Goal: Task Accomplishment & Management: Use online tool/utility

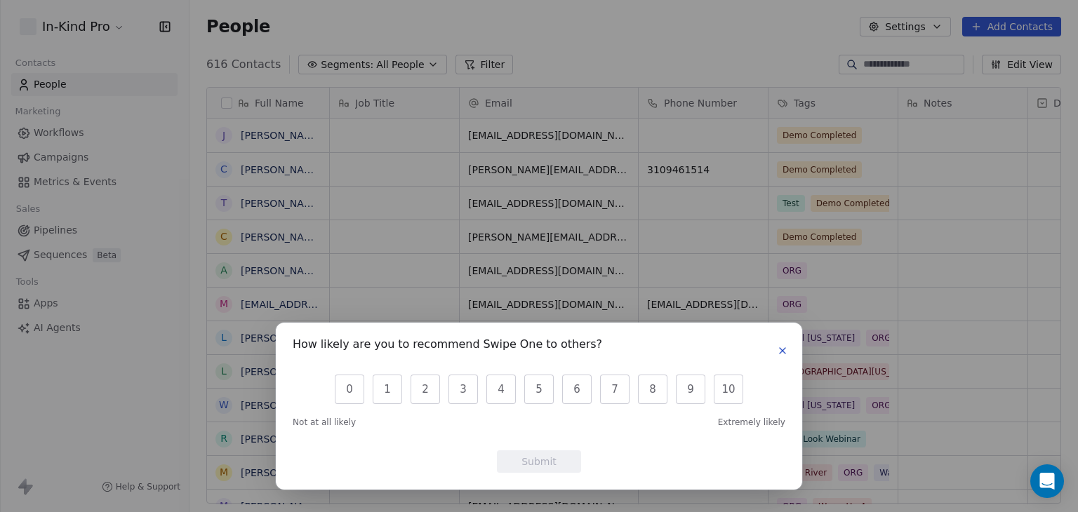
scroll to position [439, 877]
click at [693, 391] on button "9" at bounding box center [690, 389] width 29 height 29
click at [555, 456] on button "Submit" at bounding box center [539, 461] width 84 height 22
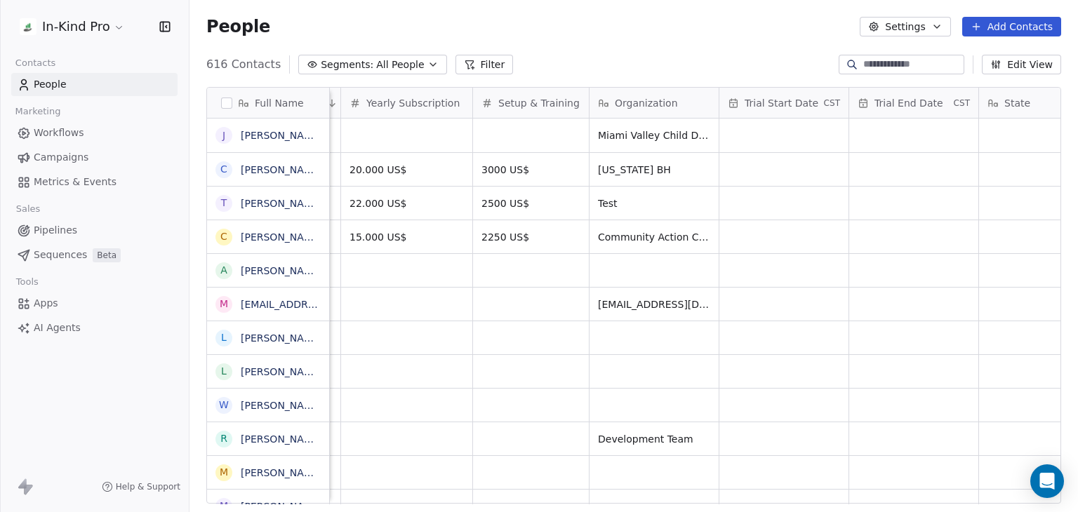
scroll to position [0, 0]
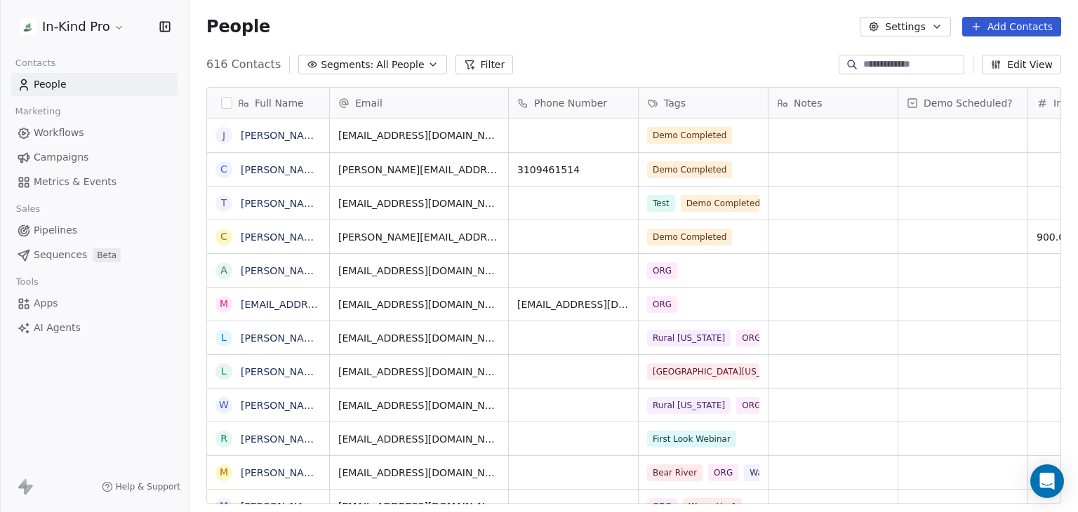
scroll to position [439, 877]
click at [427, 68] on icon "button" at bounding box center [432, 64] width 11 height 11
click at [626, 34] on html "In-Kind Pro Contacts People Marketing Workflows Campaigns Metrics & Events Sale…" at bounding box center [539, 256] width 1078 height 512
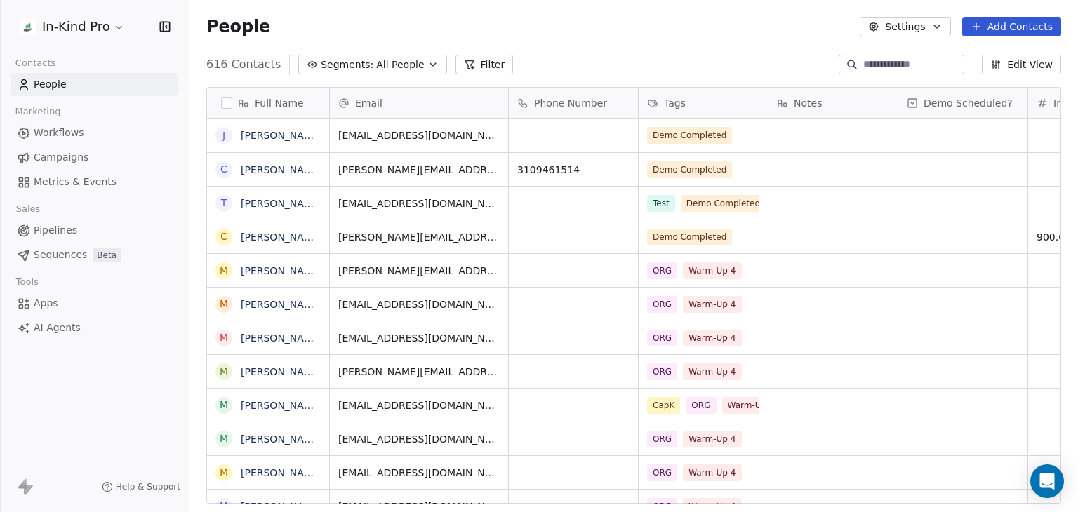
click at [476, 65] on button "Filter" at bounding box center [484, 65] width 58 height 20
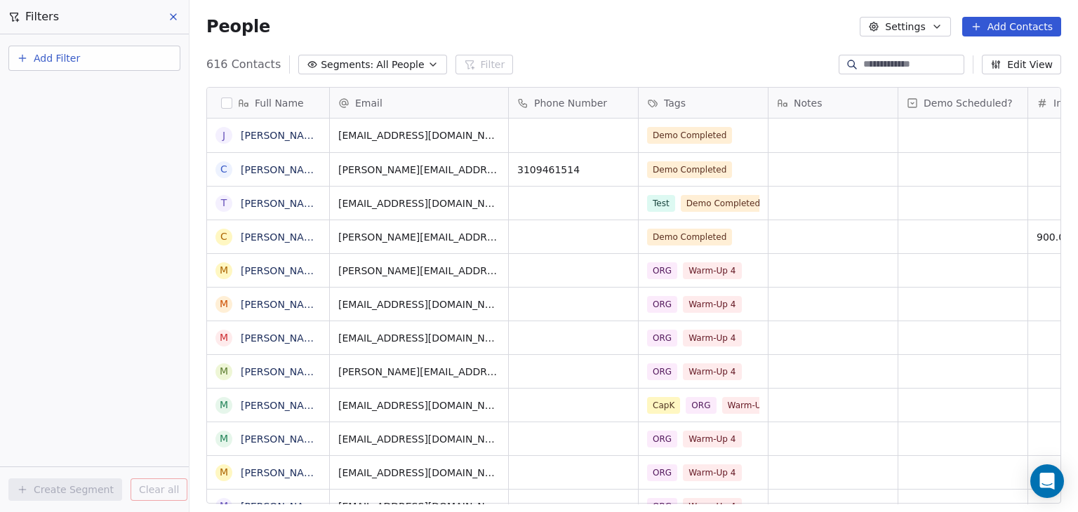
click at [427, 60] on icon "button" at bounding box center [432, 64] width 11 height 11
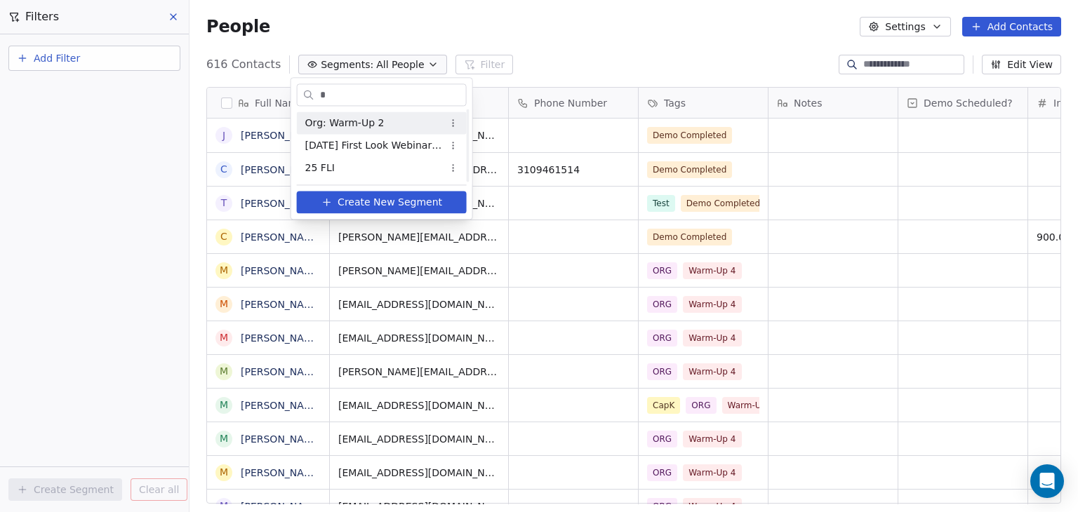
scroll to position [0, 0]
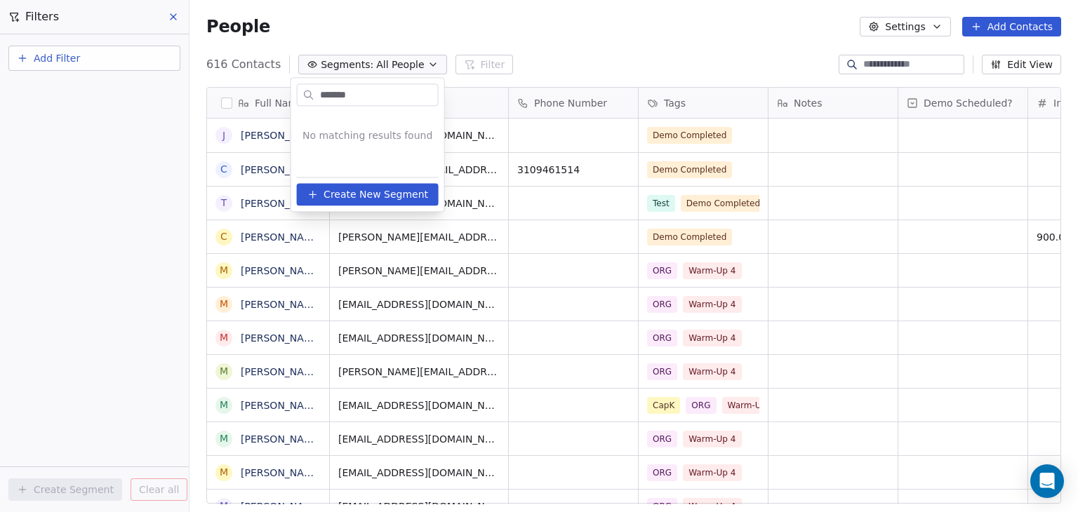
type input "*******"
click at [362, 199] on span "Create New Segment" at bounding box center [375, 194] width 105 height 15
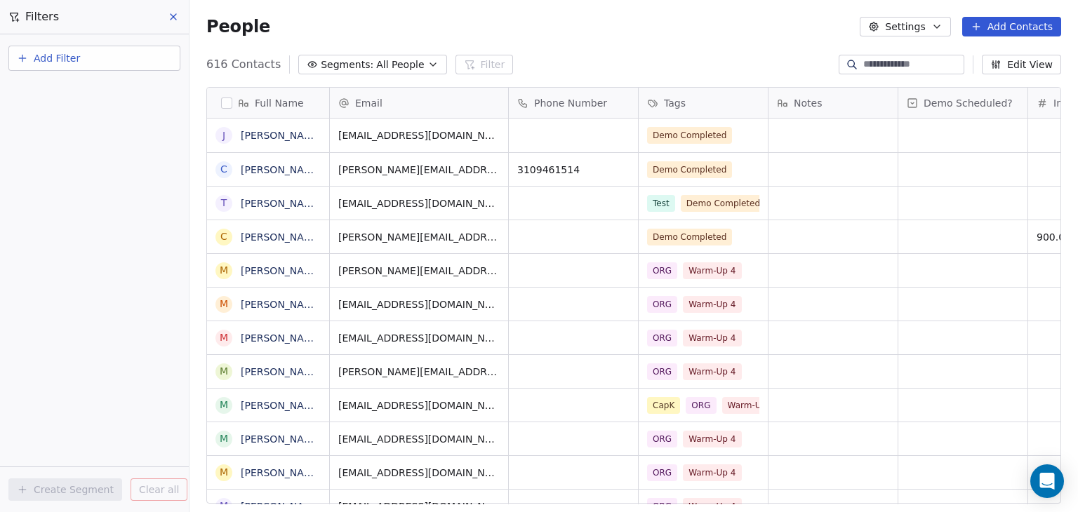
click at [427, 62] on icon "button" at bounding box center [432, 64] width 11 height 11
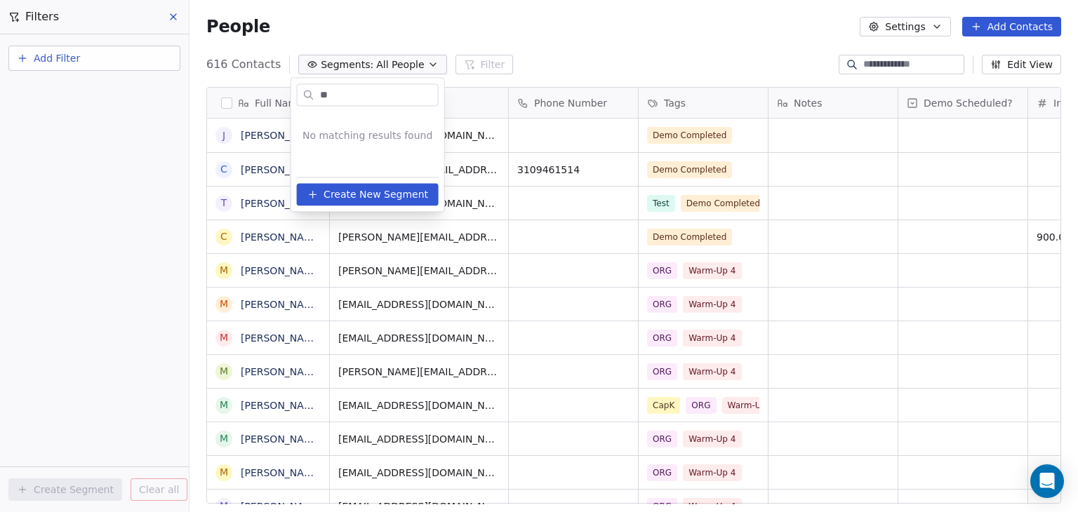
type input "*"
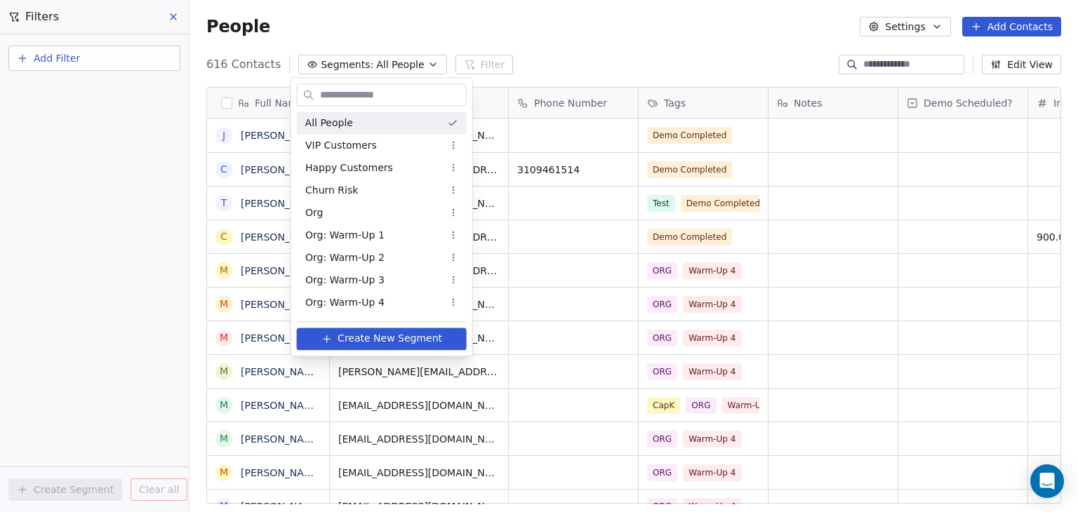
click at [462, 69] on html "In-Kind Pro Contacts People Marketing Workflows Campaigns Metrics & Events Sale…" at bounding box center [539, 256] width 1078 height 512
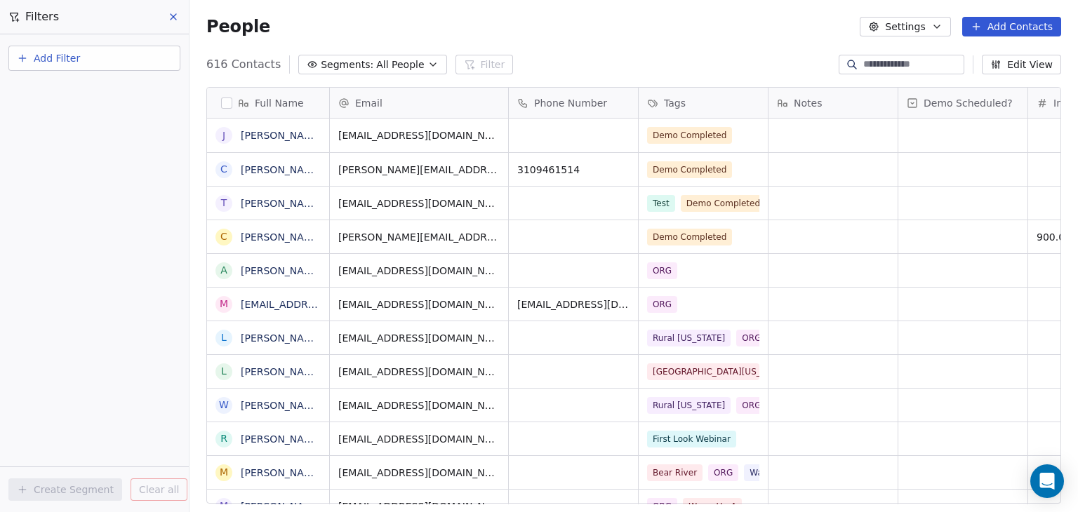
click at [482, 53] on div "616 Contacts Segments: All People Filter Edit View" at bounding box center [633, 64] width 888 height 22
click at [427, 65] on icon "button" at bounding box center [432, 64] width 11 height 11
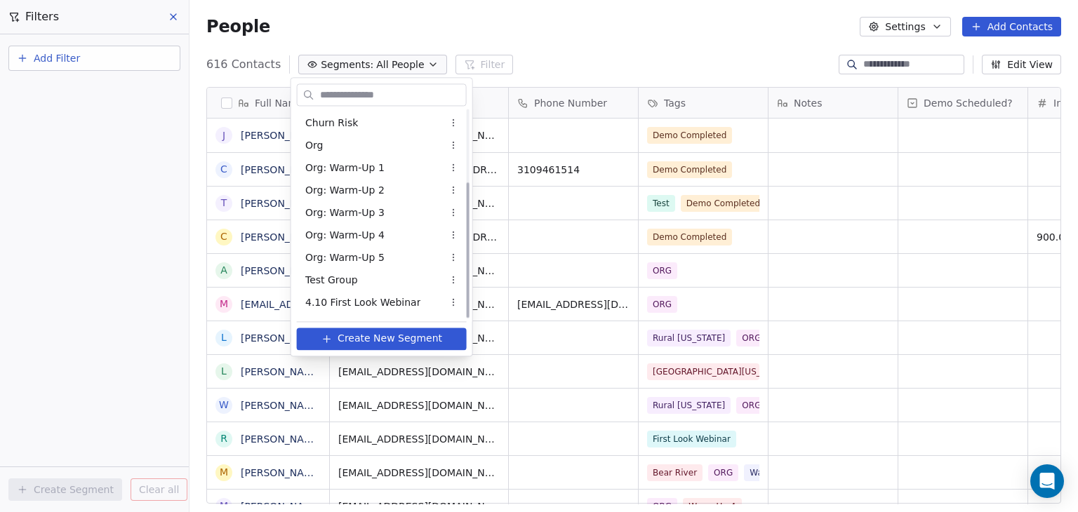
scroll to position [110, 0]
click at [704, 51] on html "In-Kind Pro Contacts People Marketing Workflows Campaigns Metrics & Events Sale…" at bounding box center [539, 256] width 1078 height 512
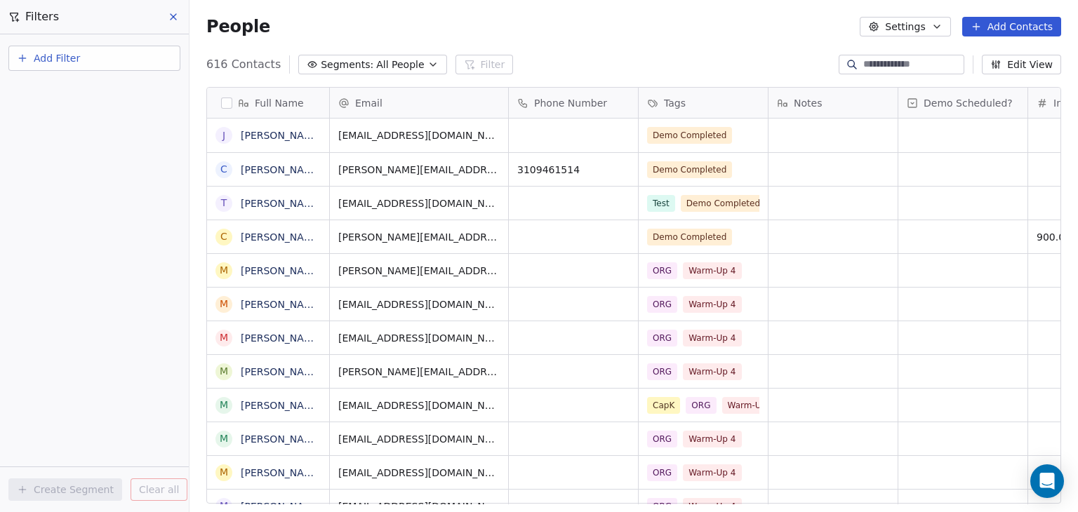
click at [94, 65] on button "Add Filter" at bounding box center [94, 58] width 172 height 25
click at [541, 29] on html "In-Kind Pro Contacts People Marketing Workflows Campaigns Metrics & Events Sale…" at bounding box center [539, 256] width 1078 height 512
click at [120, 62] on button "Add Filter" at bounding box center [94, 58] width 172 height 25
click at [98, 88] on span "Contact properties" at bounding box center [68, 90] width 91 height 15
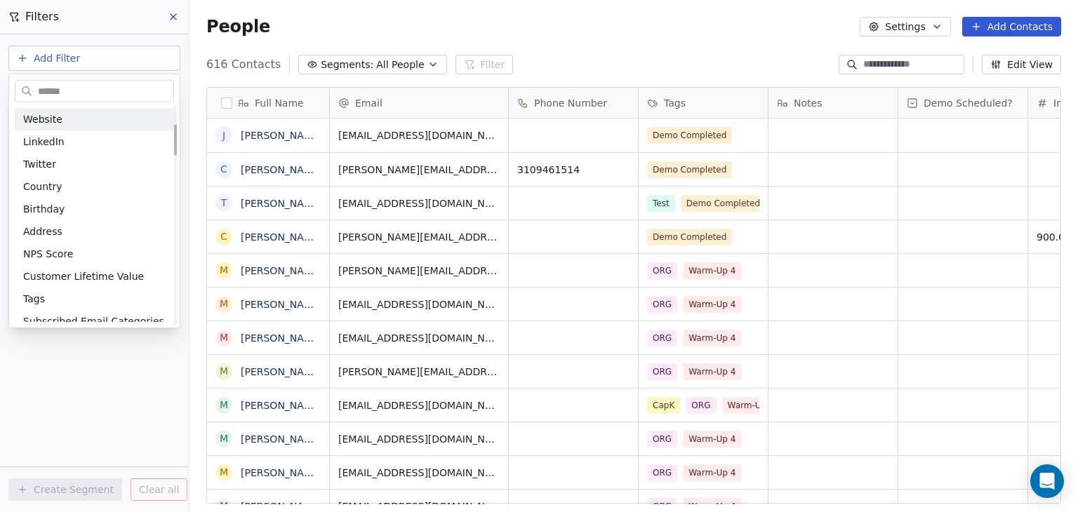
scroll to position [135, 0]
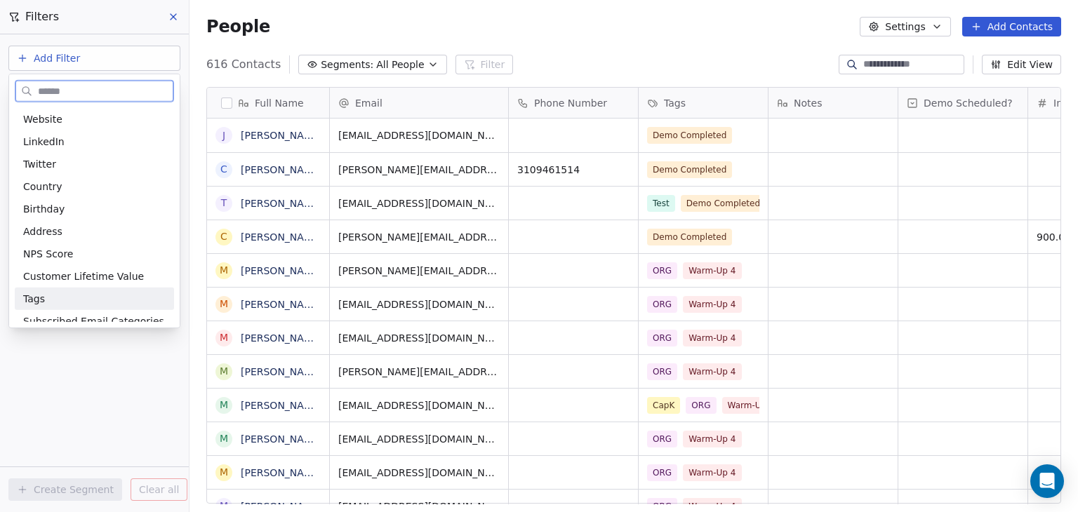
click at [54, 297] on div "Tags" at bounding box center [94, 299] width 142 height 14
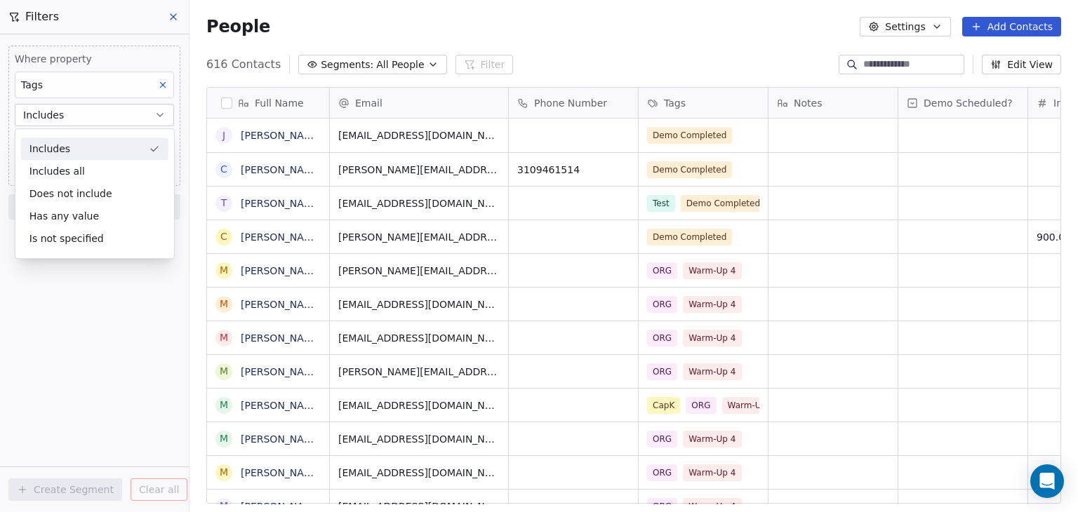
click at [108, 146] on div "Includes" at bounding box center [94, 149] width 147 height 22
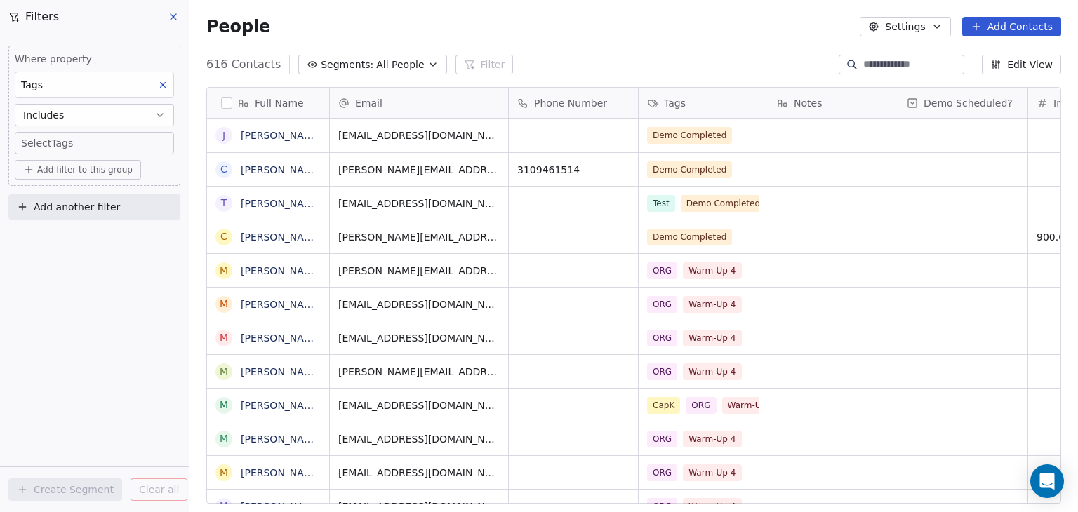
click at [108, 146] on body "In-Kind Pro Contacts People Marketing Workflows Campaigns Metrics & Events Sale…" at bounding box center [539, 256] width 1078 height 512
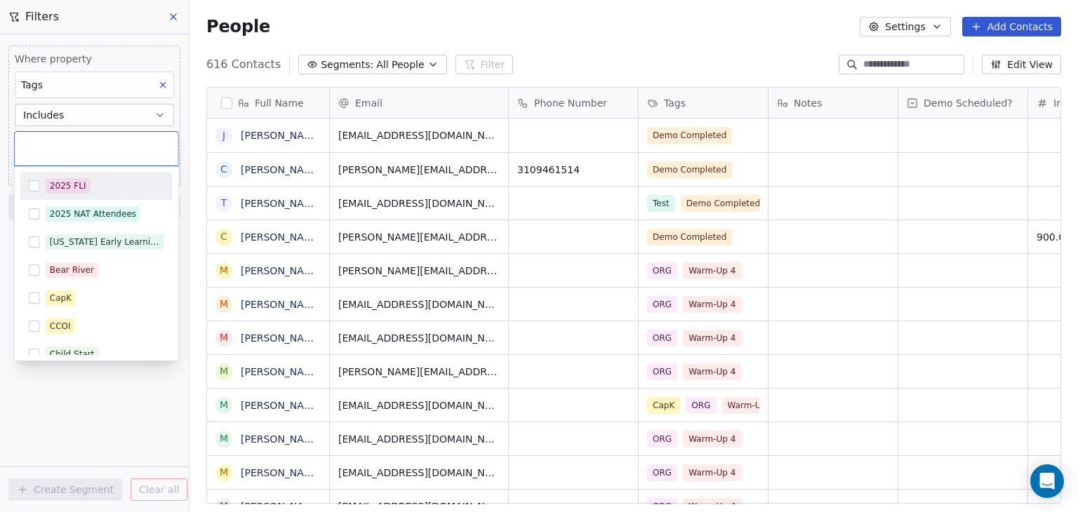
click at [35, 183] on button "Suggestions" at bounding box center [34, 185] width 11 height 11
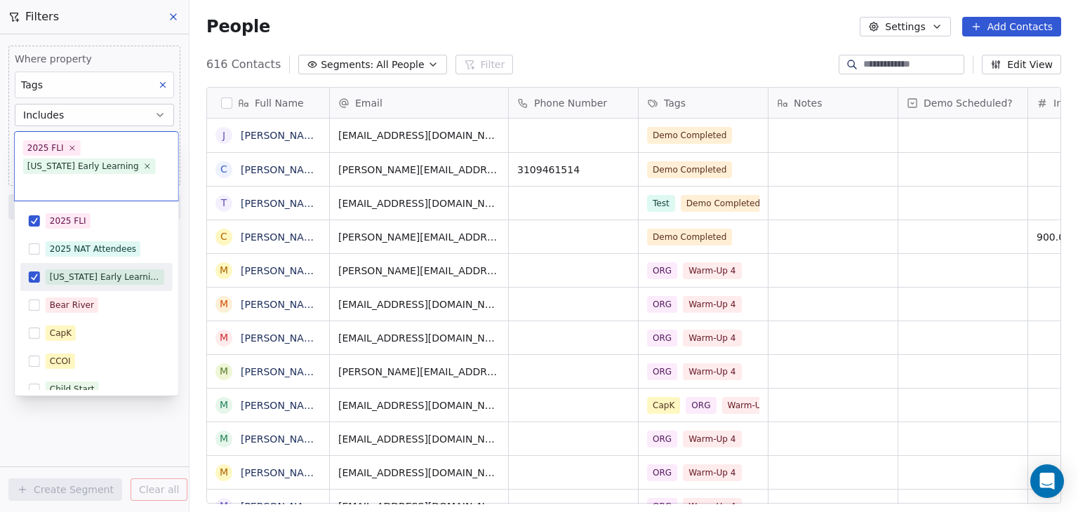
click at [36, 274] on button "Suggestions" at bounding box center [34, 277] width 11 height 11
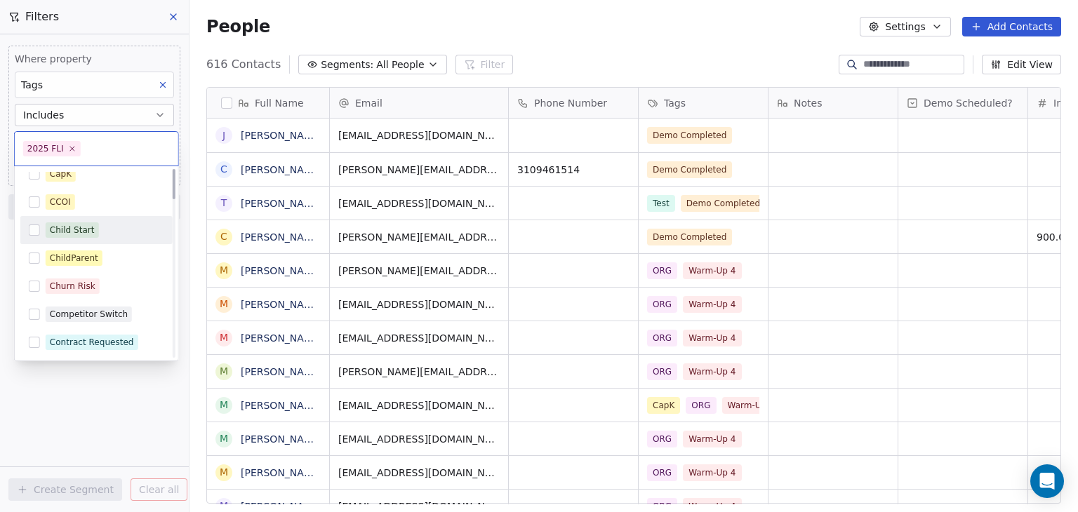
scroll to position [0, 0]
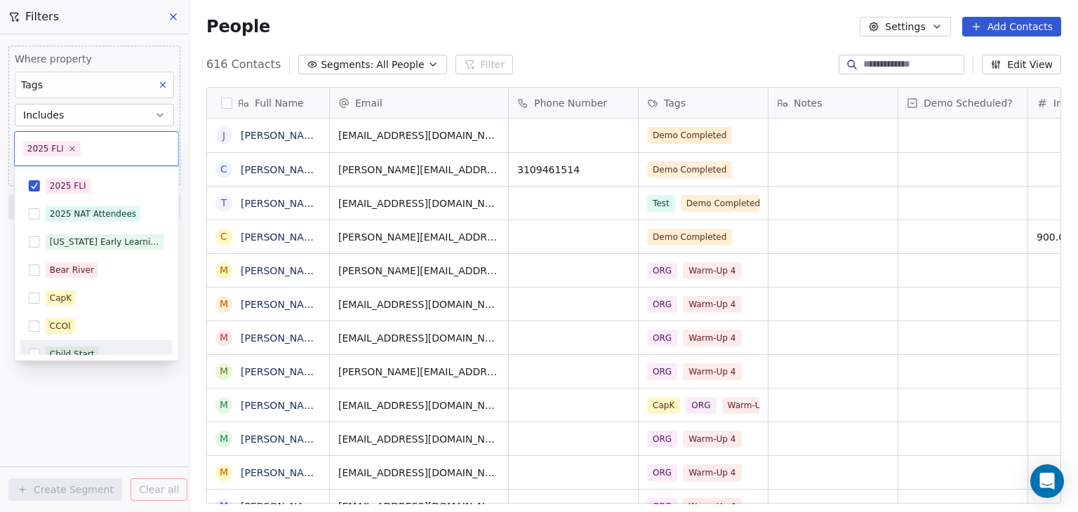
click at [157, 436] on html "In-Kind Pro Contacts People Marketing Workflows Campaigns Metrics & Events Sale…" at bounding box center [539, 256] width 1078 height 512
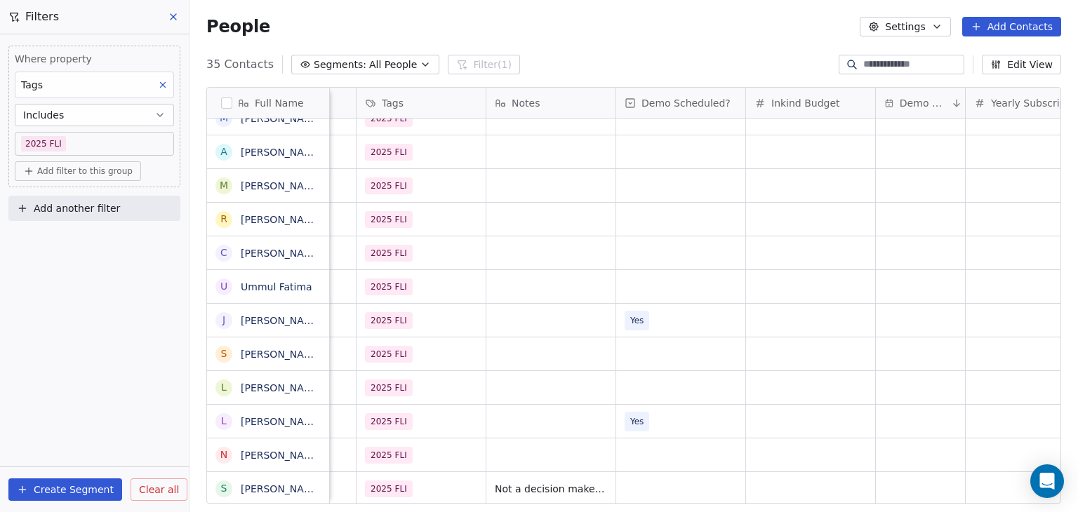
scroll to position [11, 0]
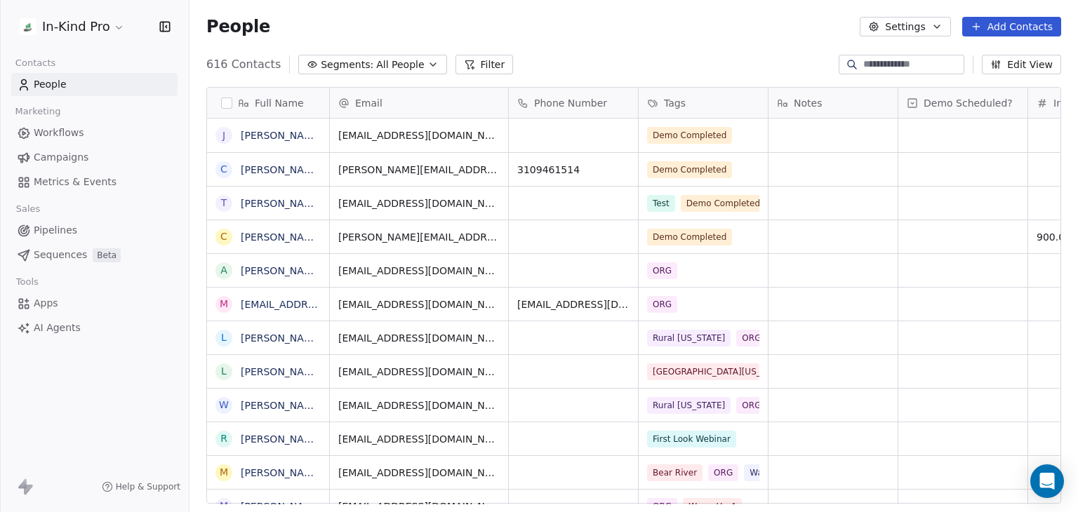
scroll to position [439, 877]
click at [484, 67] on button "Filter" at bounding box center [484, 65] width 58 height 20
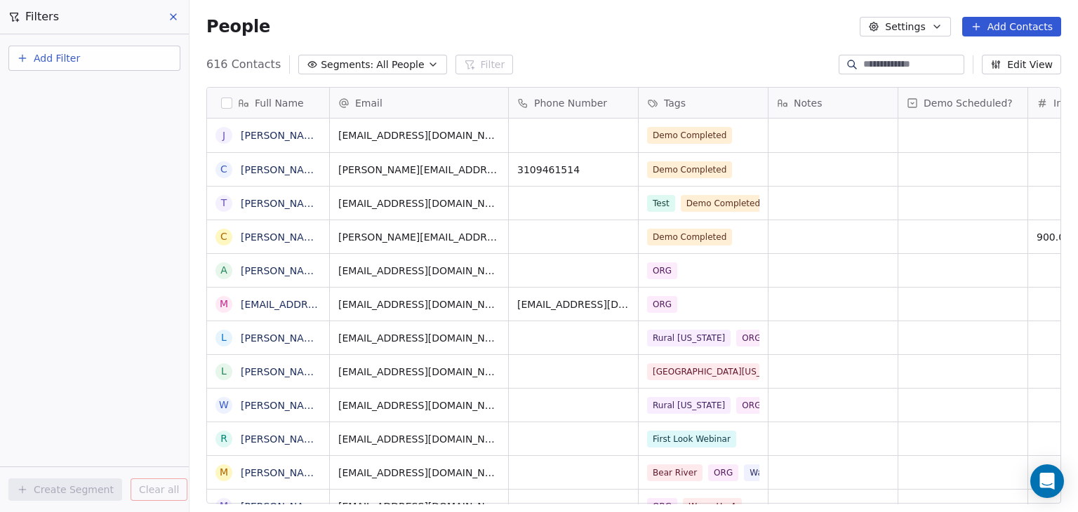
click at [56, 51] on span "Add Filter" at bounding box center [57, 58] width 46 height 15
click at [65, 109] on span "Contact activity" at bounding box center [62, 113] width 78 height 15
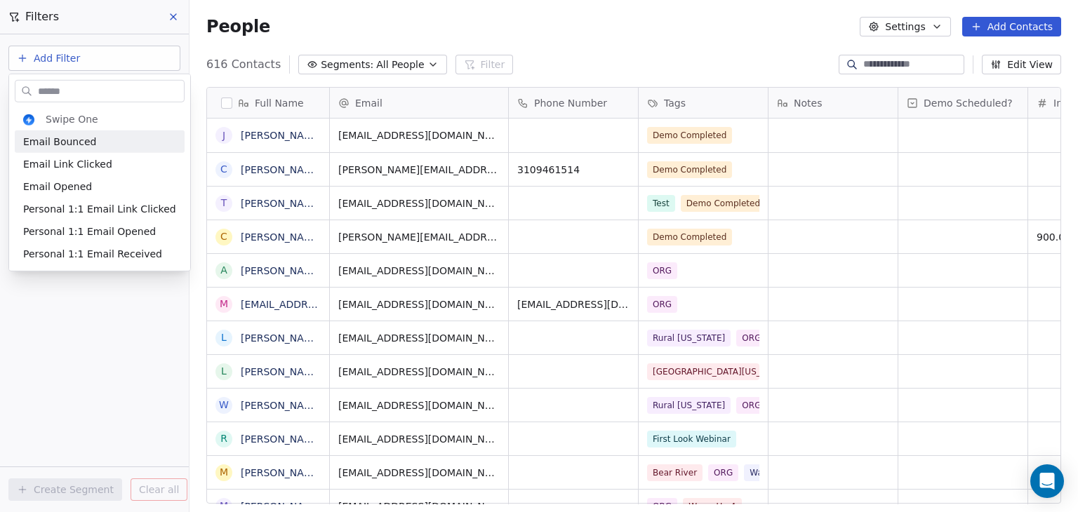
click at [123, 57] on html "In-Kind Pro Contacts People Marketing Workflows Campaigns Metrics & Events Sale…" at bounding box center [539, 256] width 1078 height 512
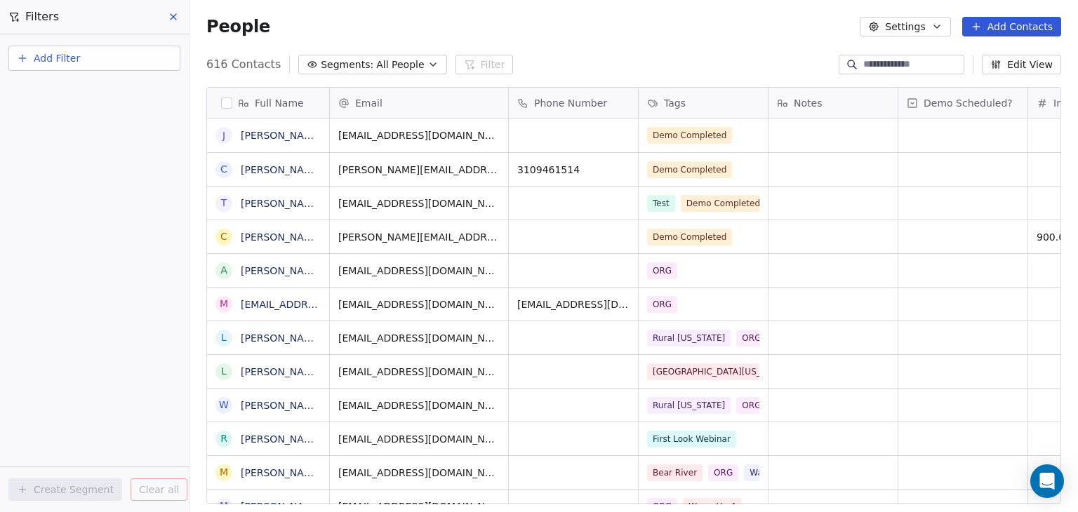
click at [123, 57] on button "Add Filter" at bounding box center [94, 58] width 172 height 25
click at [111, 86] on div "Contact properties" at bounding box center [94, 90] width 142 height 15
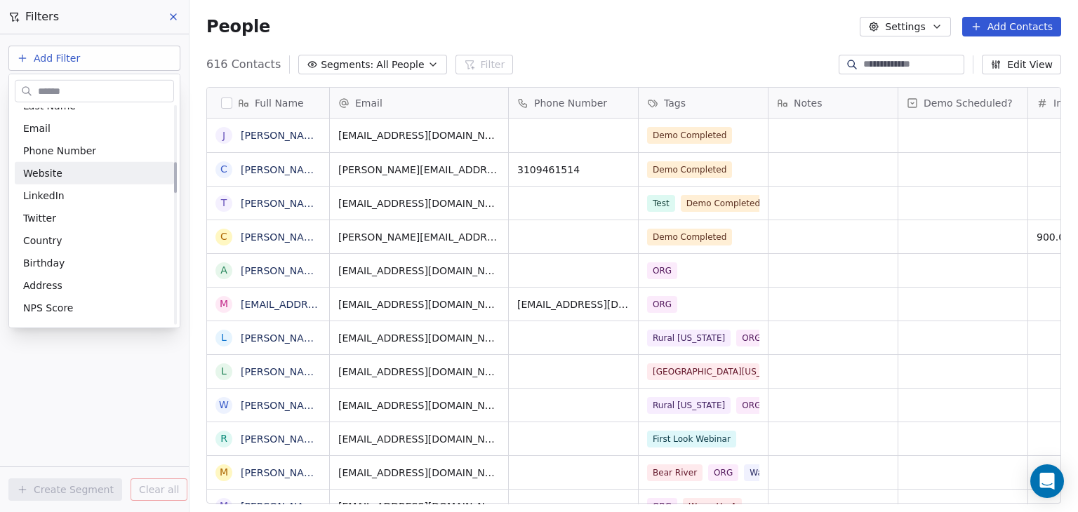
scroll to position [0, 0]
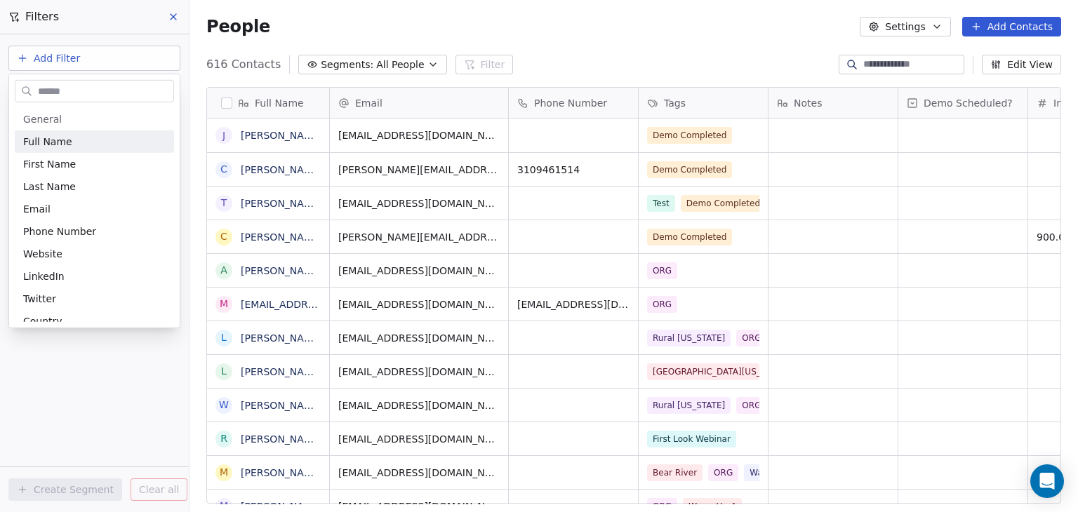
click at [27, 57] on html "In-Kind Pro Contacts People Marketing Workflows Campaigns Metrics & Events Sale…" at bounding box center [539, 256] width 1078 height 512
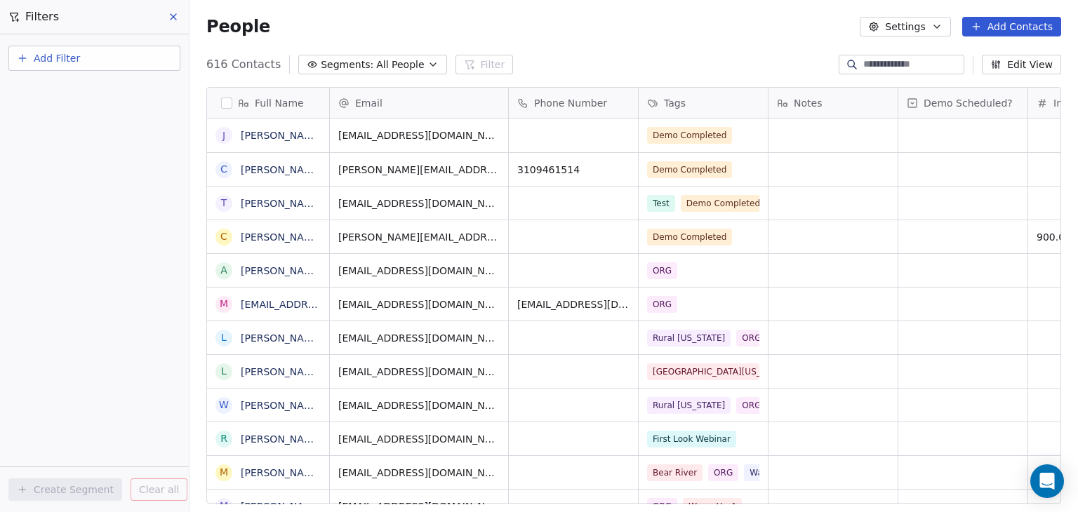
click at [27, 57] on icon "button" at bounding box center [22, 58] width 11 height 11
click at [58, 114] on span "Contact activity" at bounding box center [62, 113] width 78 height 15
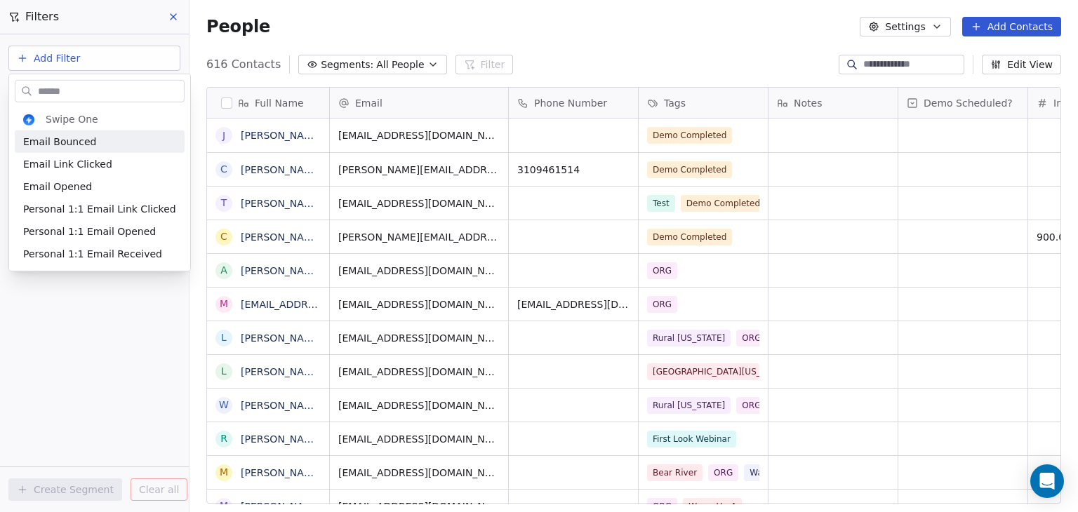
click at [93, 58] on html "In-Kind Pro Contacts People Marketing Workflows Campaigns Metrics & Events Sale…" at bounding box center [539, 256] width 1078 height 512
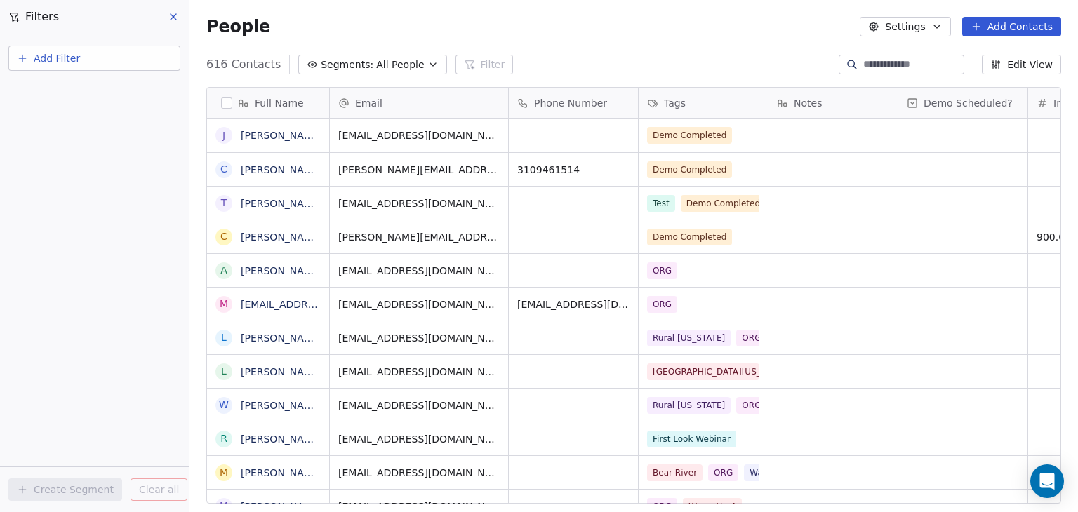
click at [93, 58] on button "Add Filter" at bounding box center [94, 58] width 172 height 25
click at [95, 90] on span "Contact properties" at bounding box center [68, 90] width 91 height 15
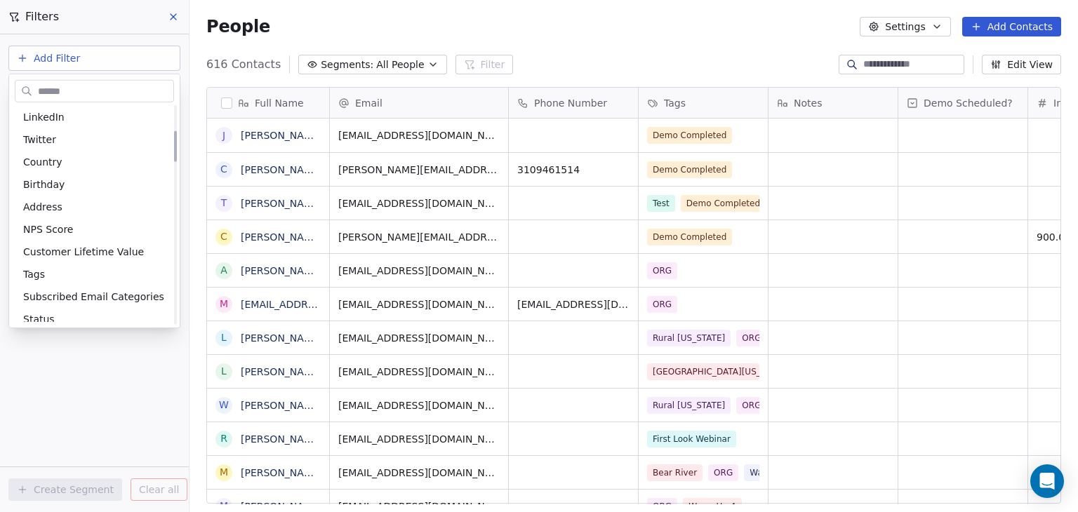
scroll to position [179, 0]
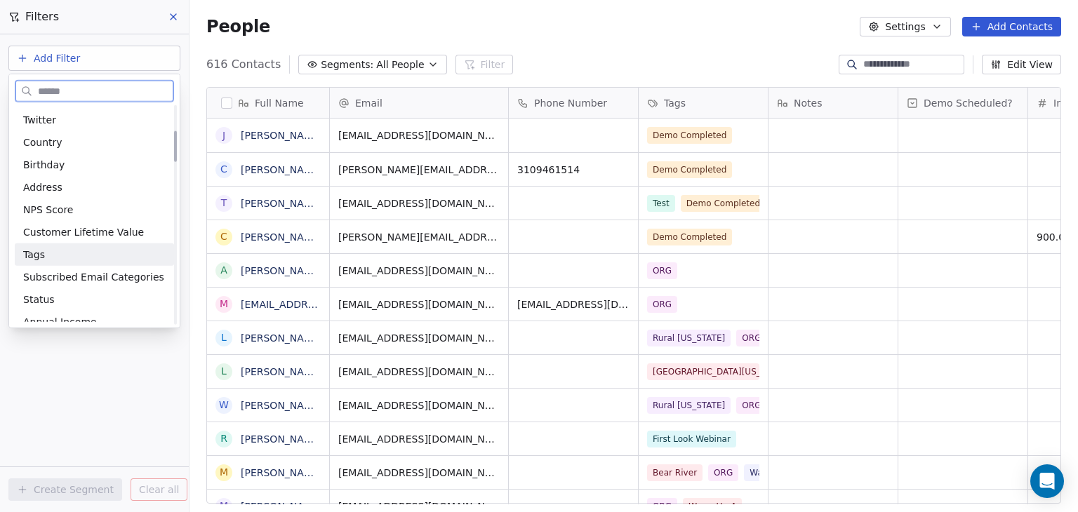
click at [69, 253] on div "Tags" at bounding box center [94, 255] width 142 height 14
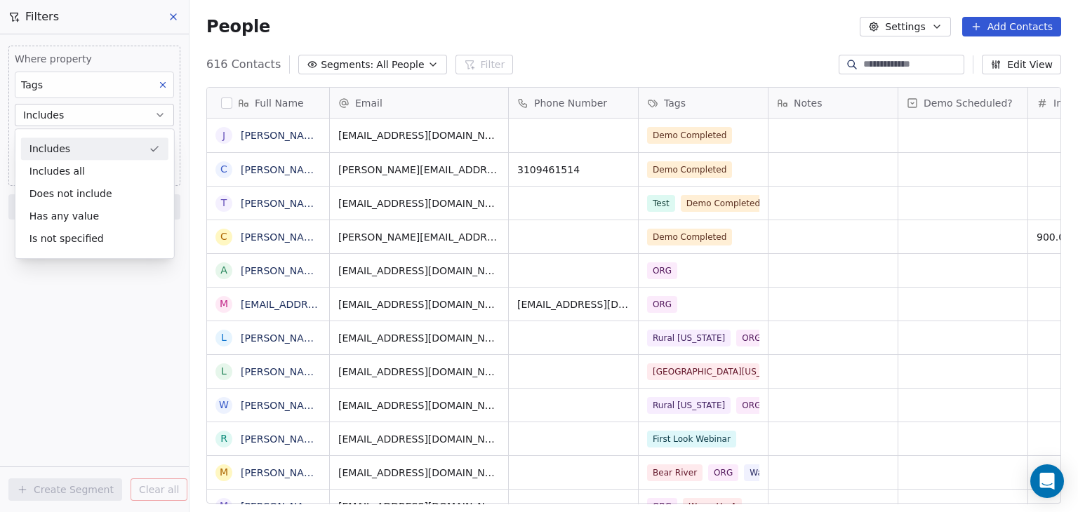
click at [98, 154] on div "Includes" at bounding box center [94, 149] width 147 height 22
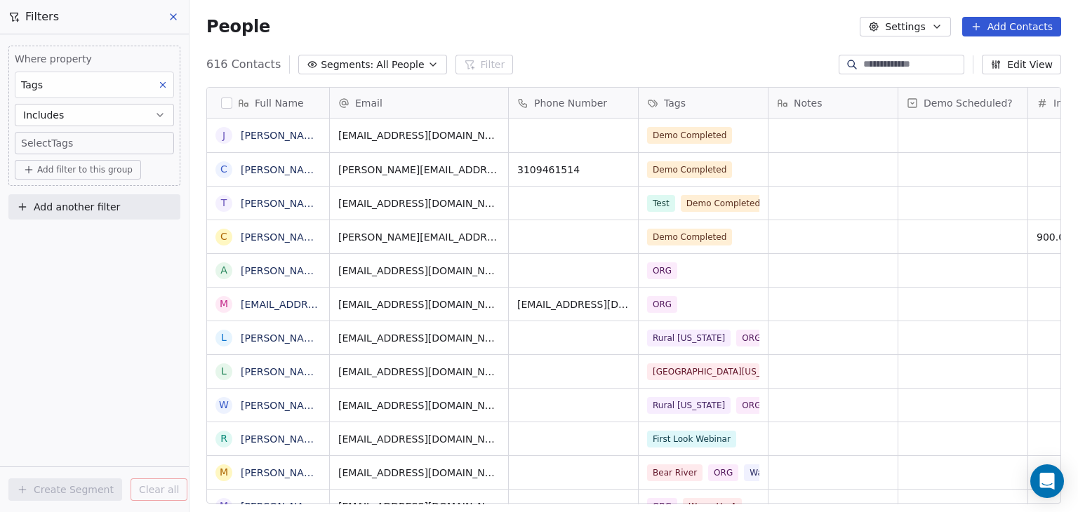
click at [101, 172] on span "Add filter to this group" at bounding box center [84, 169] width 95 height 11
click at [88, 201] on span "Contact properties" at bounding box center [74, 199] width 91 height 15
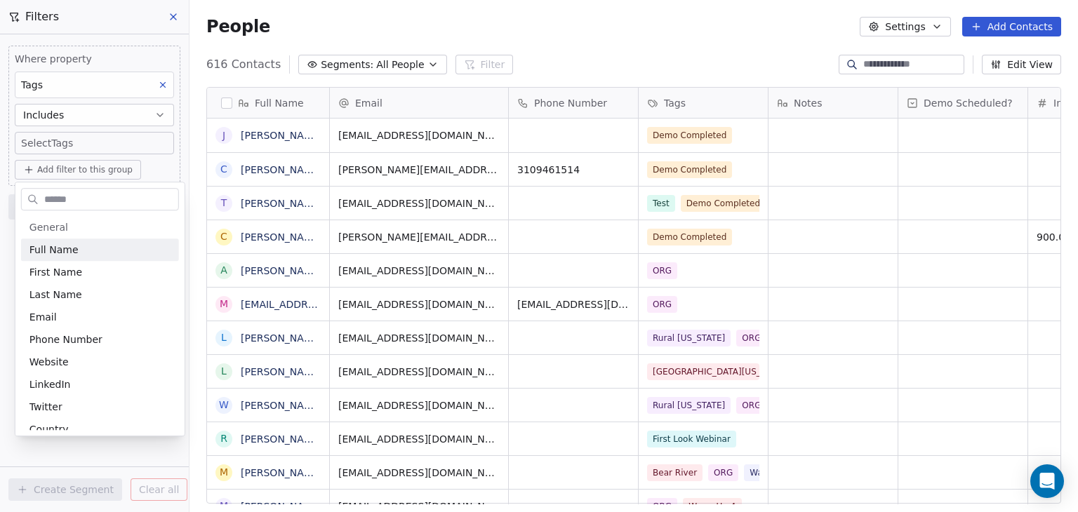
click at [149, 172] on html "In-Kind Pro Contacts People Marketing Workflows Campaigns Metrics & Events Sale…" at bounding box center [539, 256] width 1078 height 512
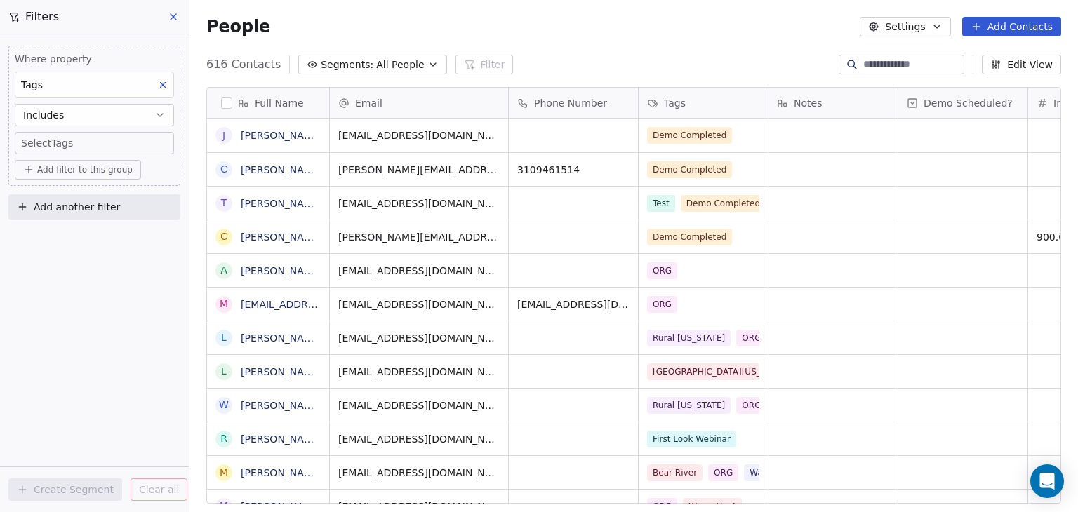
click at [126, 450] on html "In-Kind Pro Contacts People Marketing Workflows Campaigns Metrics & Events Sale…" at bounding box center [539, 256] width 1078 height 512
click at [61, 200] on span "Add another filter" at bounding box center [77, 207] width 86 height 15
click at [71, 264] on span "Contact activity" at bounding box center [62, 262] width 78 height 15
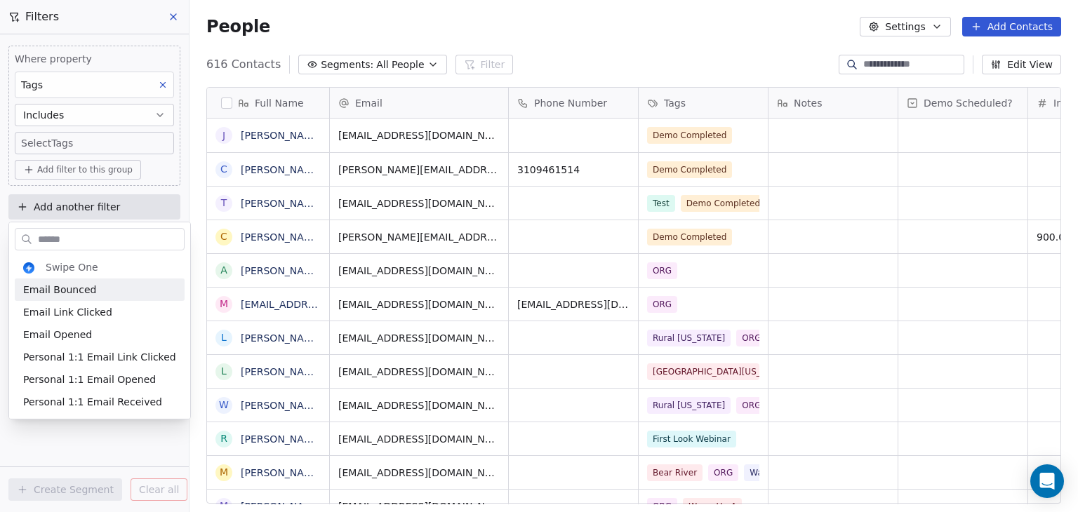
click at [161, 171] on html "In-Kind Pro Contacts People Marketing Workflows Campaigns Metrics & Events Sale…" at bounding box center [539, 256] width 1078 height 512
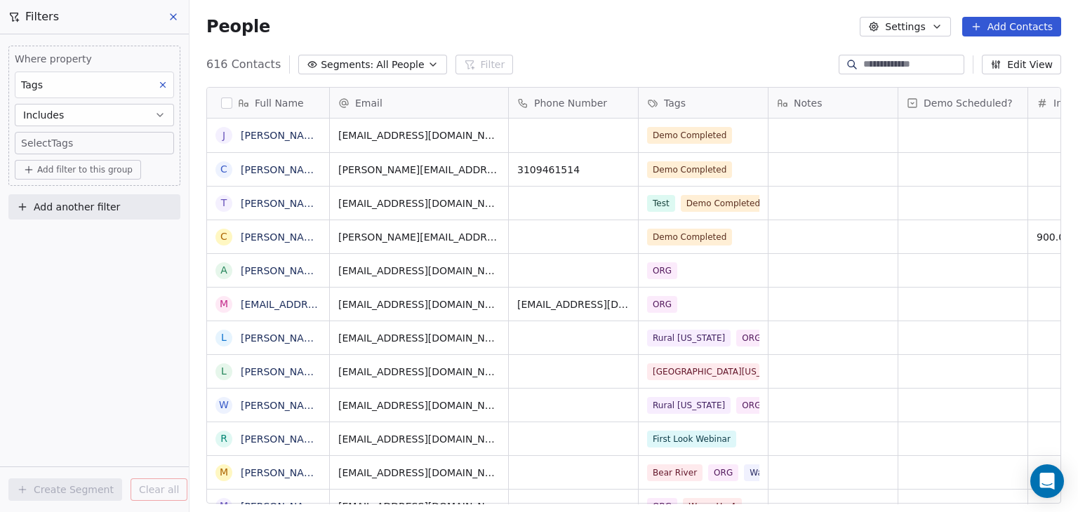
click at [51, 164] on span "Add filter to this group" at bounding box center [84, 169] width 95 height 11
click at [98, 278] on html "In-Kind Pro Contacts People Marketing Workflows Campaigns Metrics & Events Sale…" at bounding box center [539, 256] width 1078 height 512
click at [100, 206] on span "Add another filter" at bounding box center [77, 207] width 86 height 15
click at [76, 260] on span "Contact activity" at bounding box center [62, 262] width 78 height 15
click at [160, 163] on html "In-Kind Pro Contacts People Marketing Workflows Campaigns Metrics & Events Sale…" at bounding box center [539, 256] width 1078 height 512
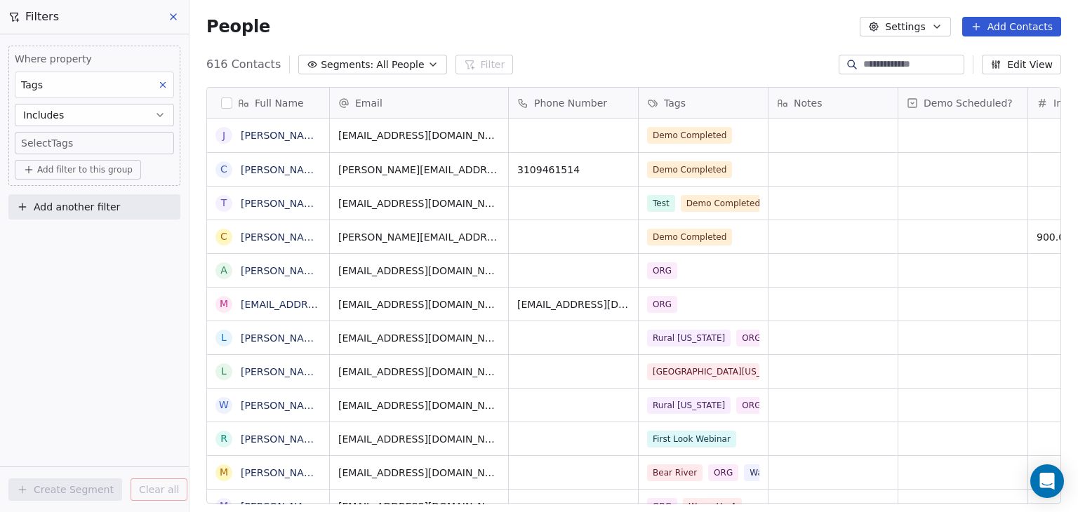
click at [158, 109] on icon "button" at bounding box center [159, 114] width 11 height 11
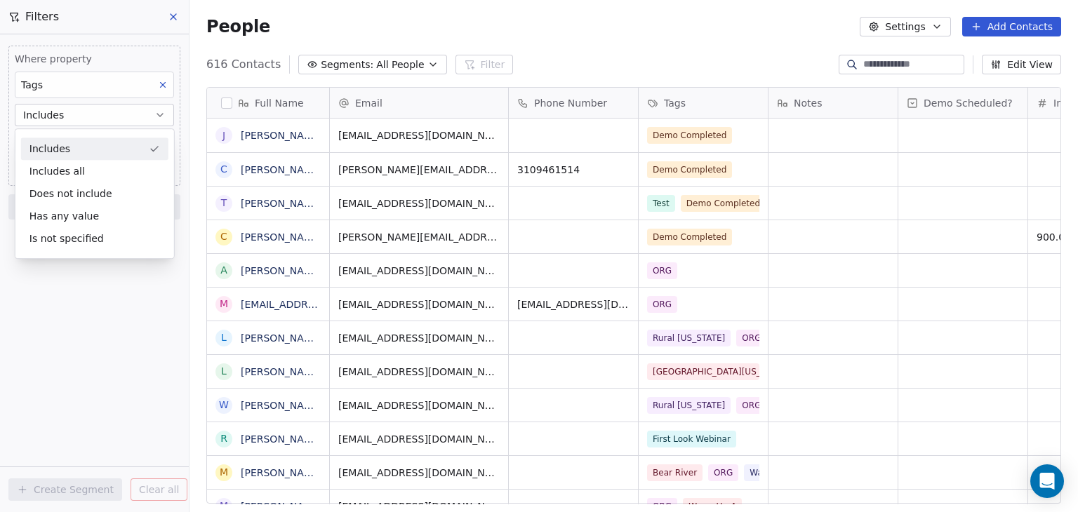
click at [135, 147] on div "Includes" at bounding box center [94, 149] width 147 height 22
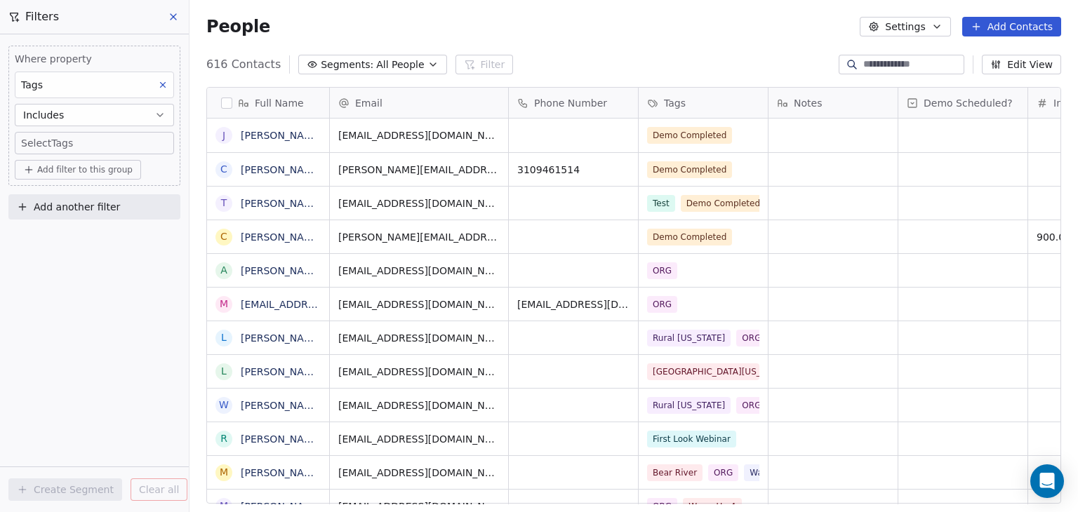
click at [47, 146] on body "In-Kind Pro Contacts People Marketing Workflows Campaigns Metrics & Events Sale…" at bounding box center [539, 256] width 1078 height 512
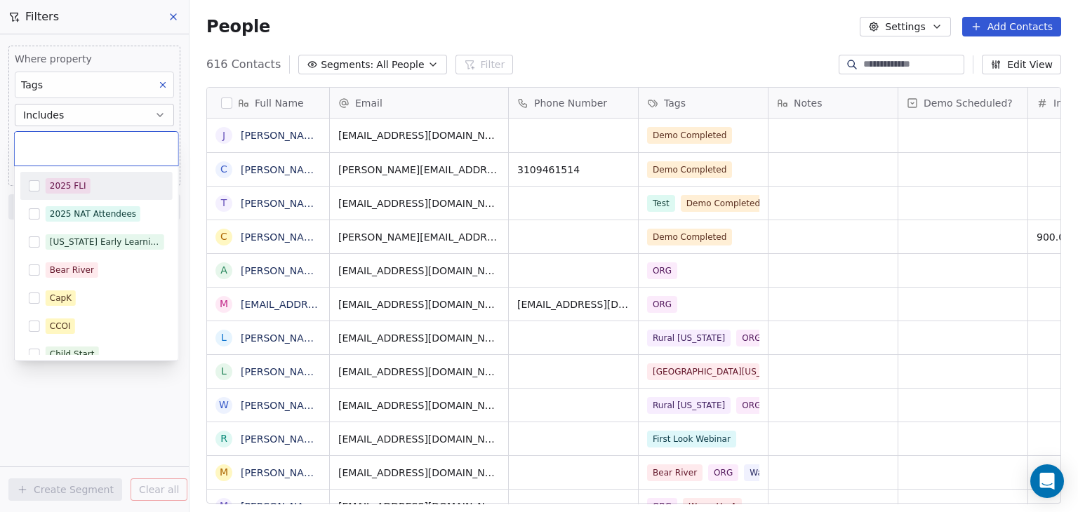
click at [31, 186] on button "Suggestions" at bounding box center [34, 185] width 11 height 11
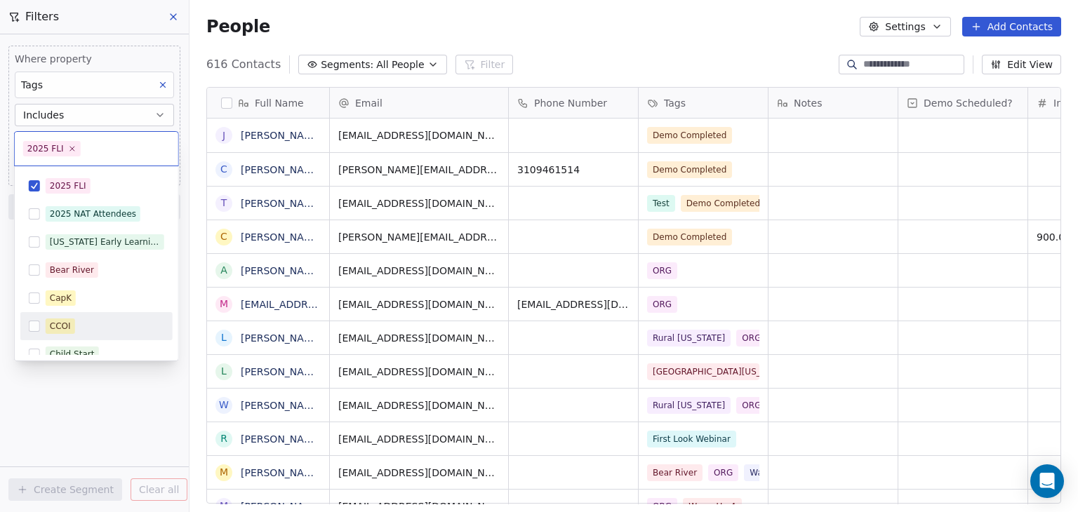
click at [110, 423] on html "In-Kind Pro Contacts People Marketing Workflows Campaigns Metrics & Events Sale…" at bounding box center [539, 256] width 1078 height 512
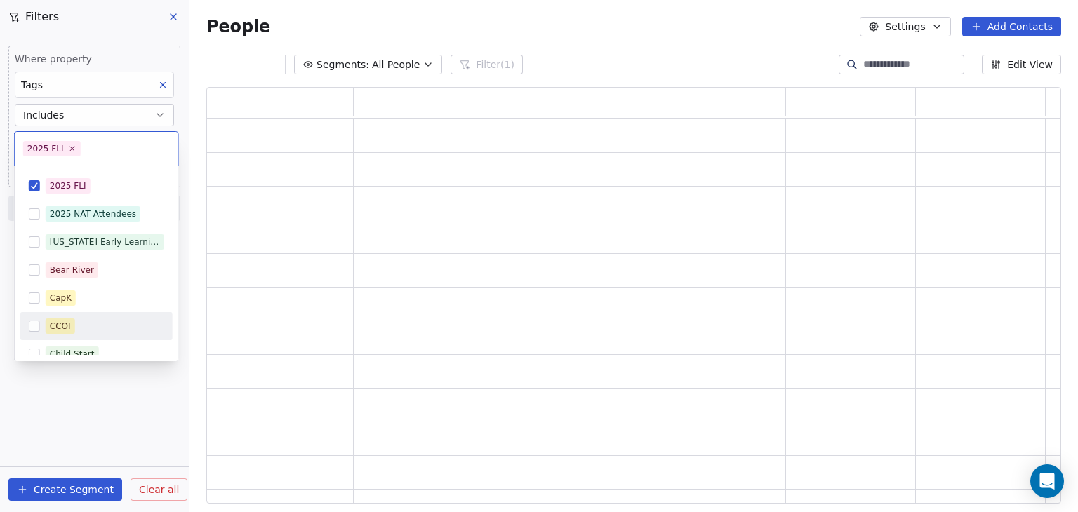
scroll to position [405, 843]
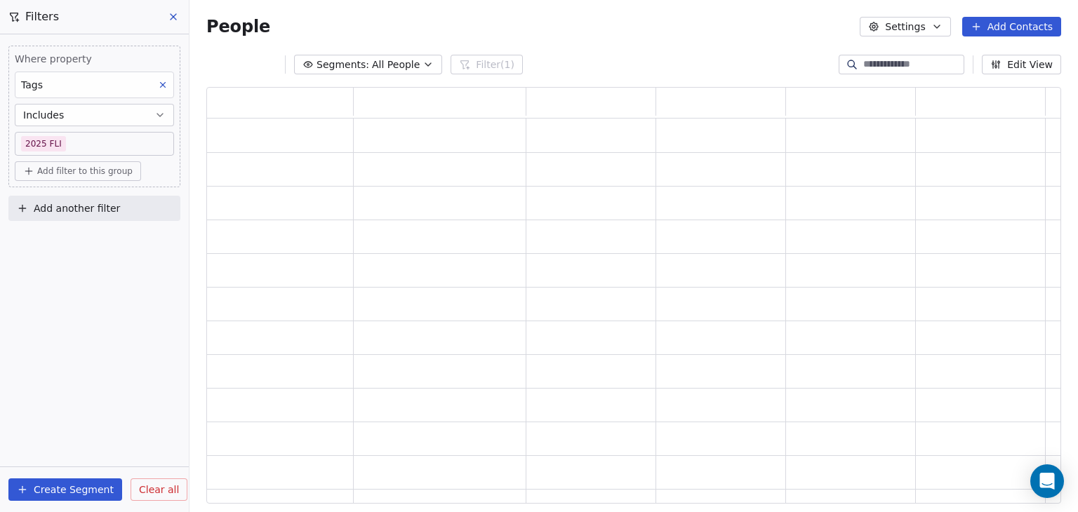
click at [98, 290] on div "Where property Tags Includes 2025 FLI Add filter to this group Add another filt…" at bounding box center [94, 273] width 189 height 478
click at [424, 69] on icon "button" at bounding box center [427, 64] width 11 height 11
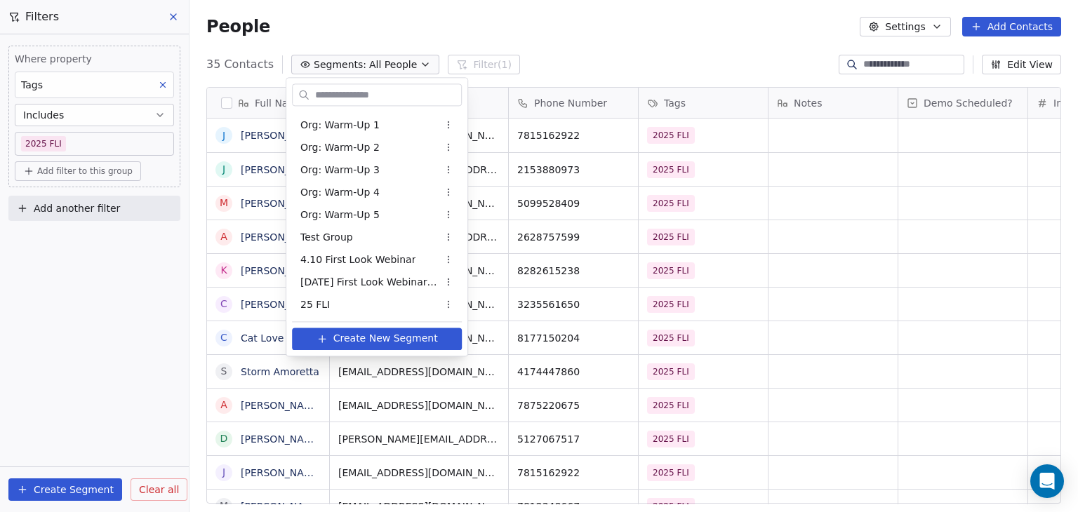
scroll to position [439, 877]
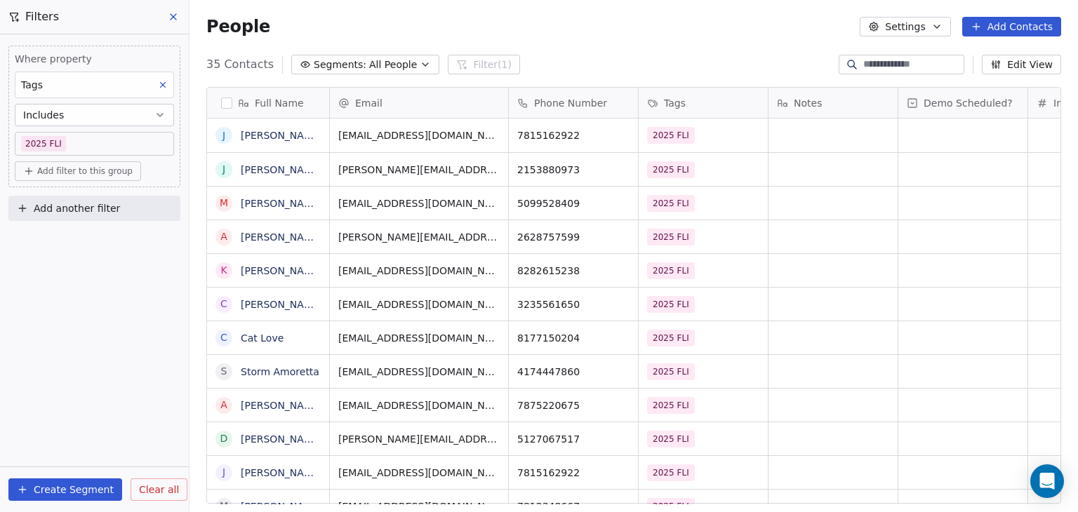
click at [602, 62] on html "In-Kind Pro Contacts People Marketing Workflows Campaigns Metrics & Events Sale…" at bounding box center [539, 256] width 1078 height 512
click at [602, 62] on div "35 Contacts Segments: All People Filter (1) Edit View" at bounding box center [633, 64] width 888 height 22
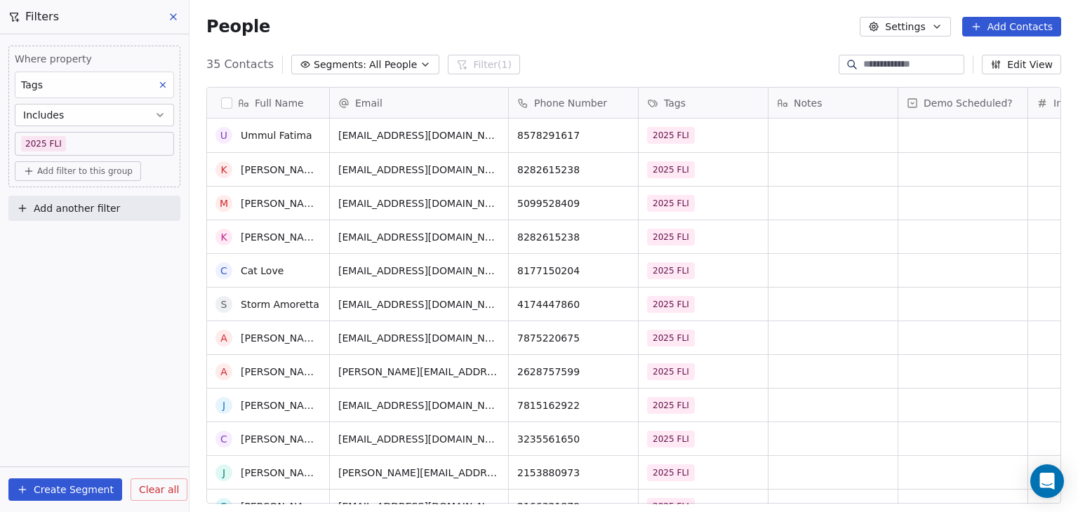
scroll to position [13, 0]
